Goal: Information Seeking & Learning: Learn about a topic

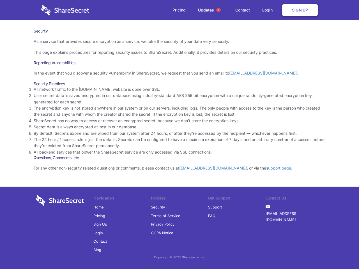
click at [180, 135] on li "By default, Secrets expire and are wiped from our system after 24 hours, or aft…" at bounding box center [180, 133] width 292 height 6
click at [219, 10] on span "1" at bounding box center [218, 10] width 4 height 4
